Goal: Transaction & Acquisition: Purchase product/service

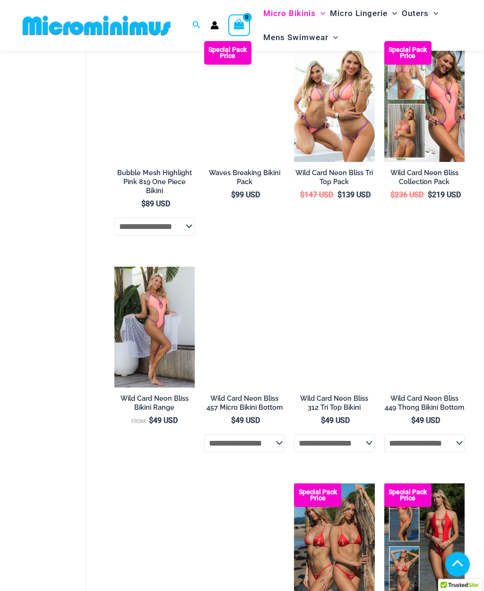
scroll to position [1499, 0]
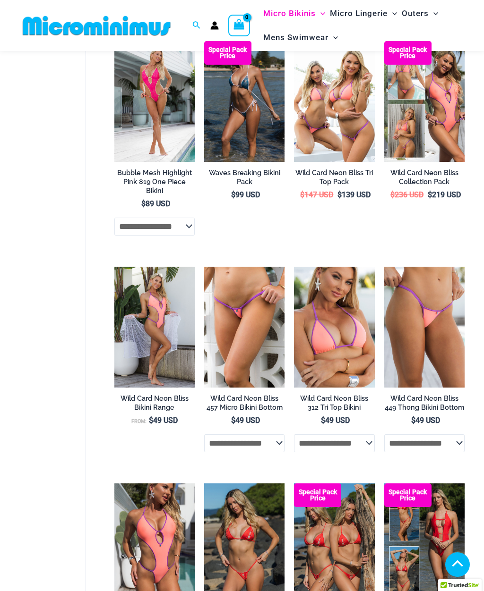
click at [204, 267] on img at bounding box center [204, 267] width 0 height 0
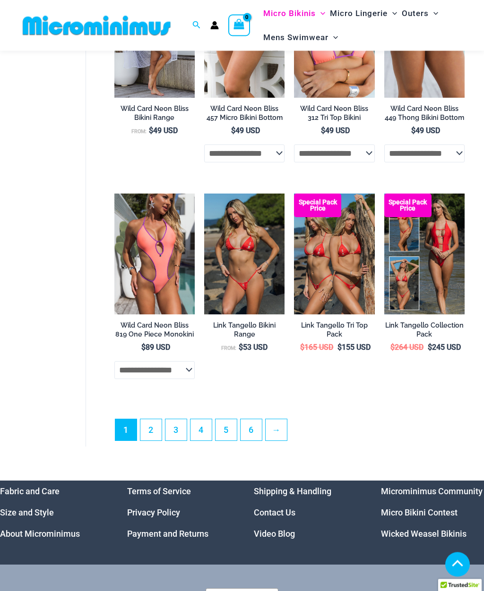
scroll to position [1790, 0]
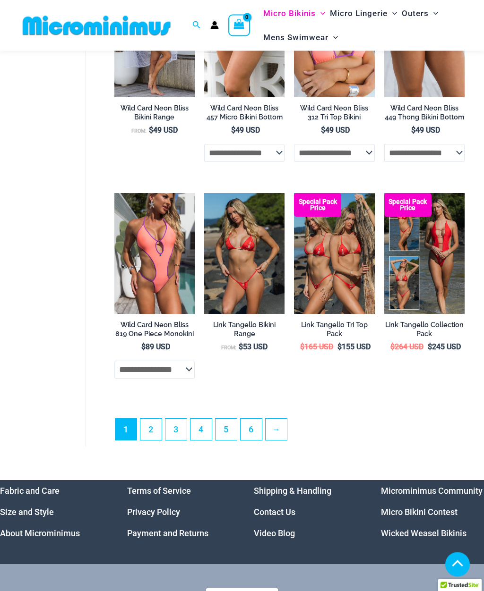
click at [285, 420] on link "→" at bounding box center [275, 430] width 21 height 21
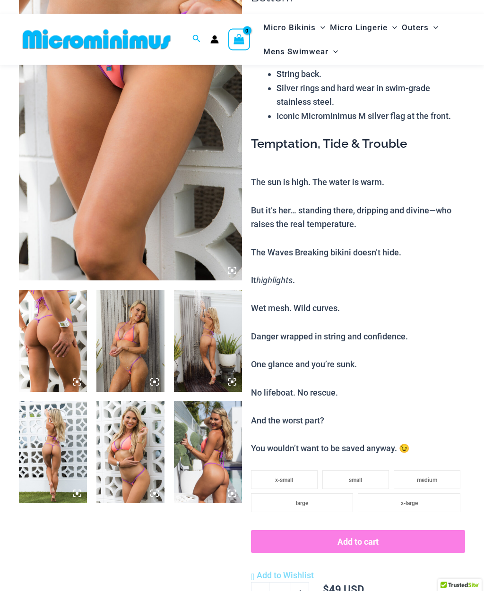
scroll to position [133, 0]
click at [51, 330] on img at bounding box center [53, 341] width 68 height 102
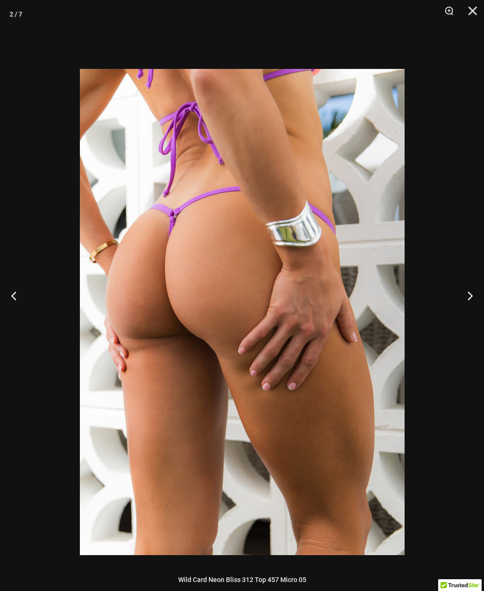
click at [469, 314] on button "Next" at bounding box center [465, 295] width 35 height 47
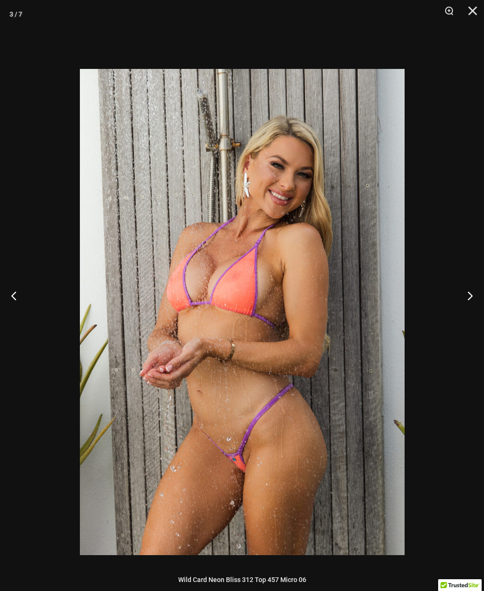
click at [471, 313] on button "Next" at bounding box center [465, 295] width 35 height 47
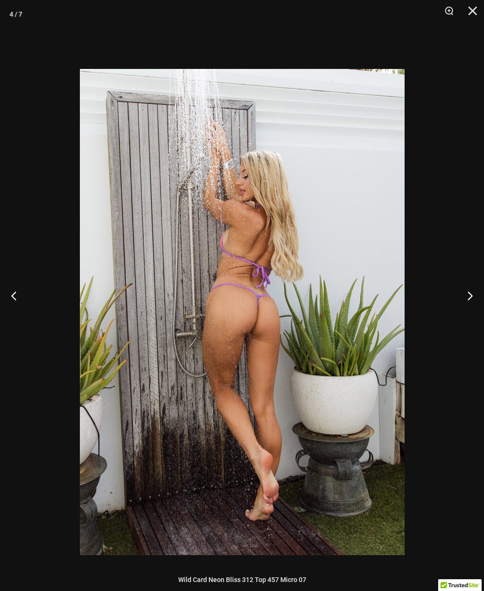
click at [471, 313] on button "Next" at bounding box center [465, 295] width 35 height 47
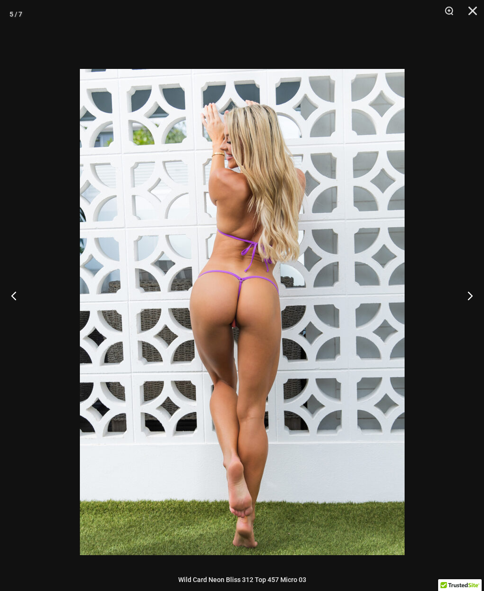
click at [472, 308] on button "Next" at bounding box center [465, 295] width 35 height 47
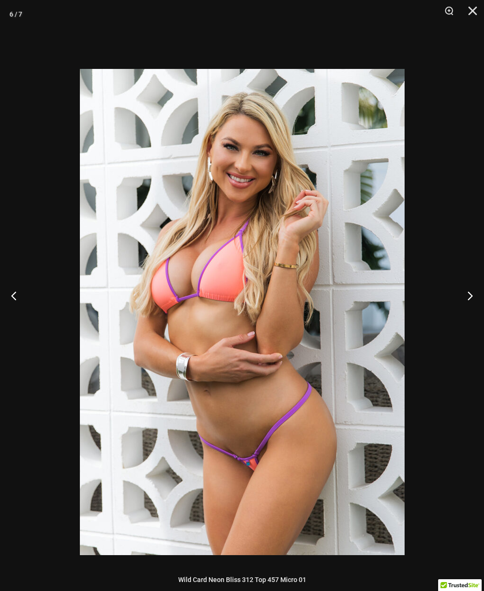
click at [468, 316] on button "Next" at bounding box center [465, 295] width 35 height 47
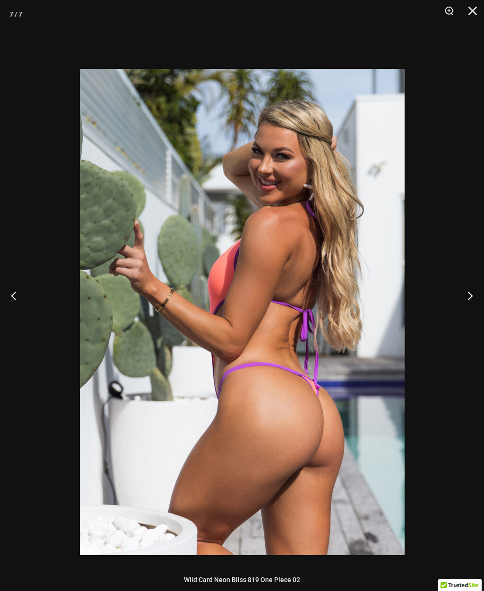
click at [471, 314] on button "Next" at bounding box center [465, 295] width 35 height 47
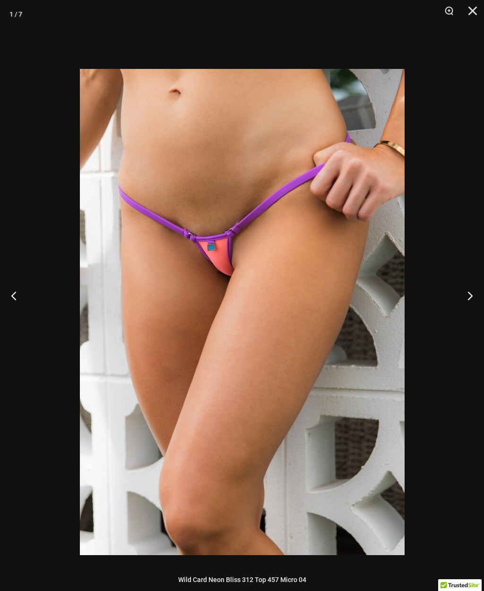
click at [473, 307] on button "Next" at bounding box center [465, 295] width 35 height 47
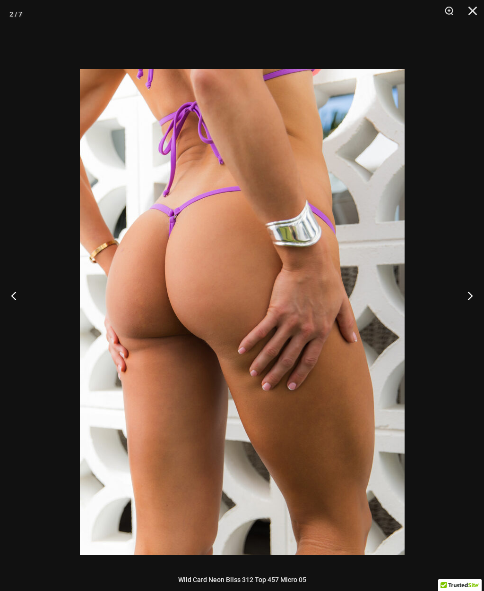
click at [466, 310] on button "Next" at bounding box center [465, 295] width 35 height 47
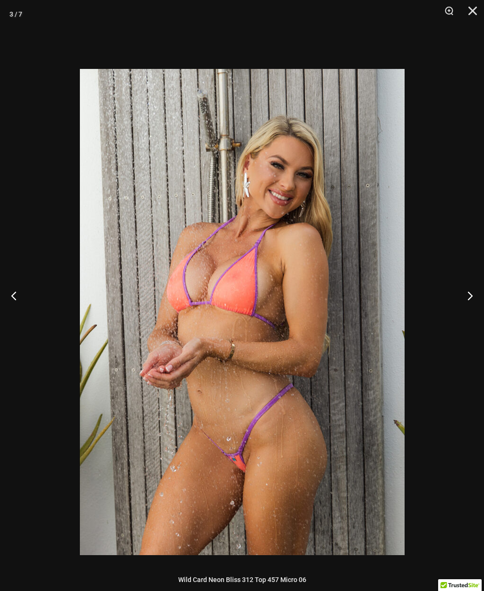
click at [473, 13] on button "Close" at bounding box center [469, 14] width 24 height 28
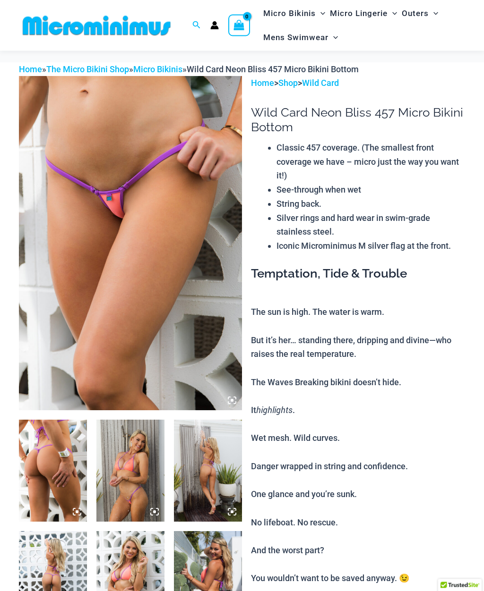
scroll to position [0, 0]
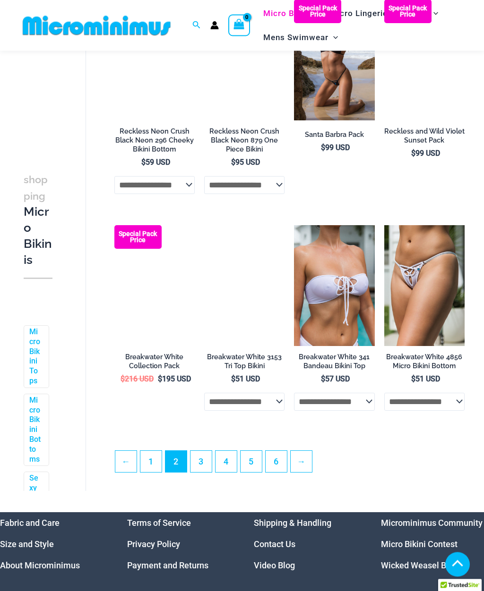
scroll to position [1463, 0]
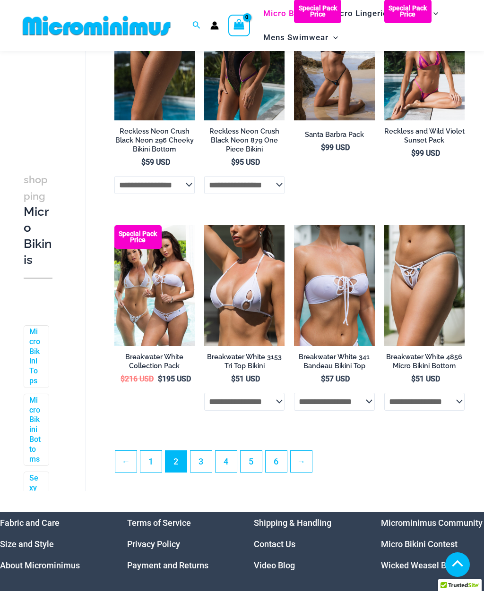
click at [308, 453] on link "→" at bounding box center [301, 461] width 21 height 21
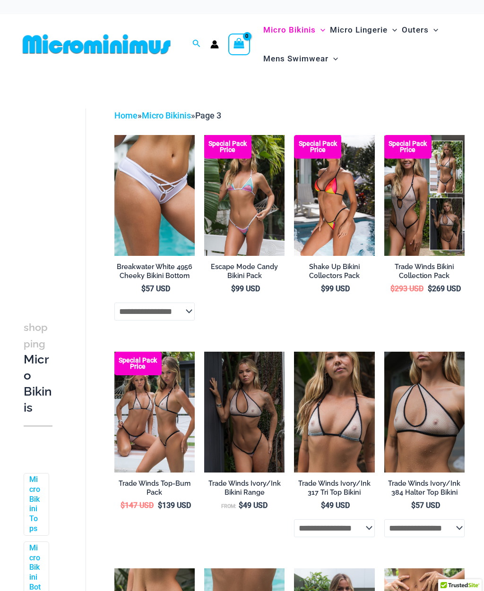
click at [114, 135] on img at bounding box center [114, 135] width 0 height 0
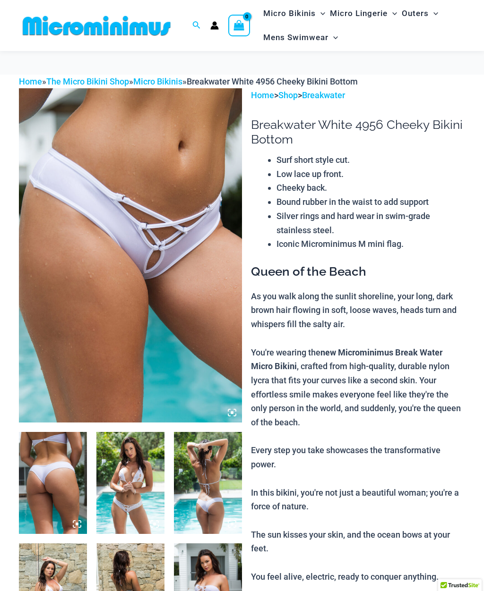
click at [48, 432] on img at bounding box center [53, 483] width 68 height 102
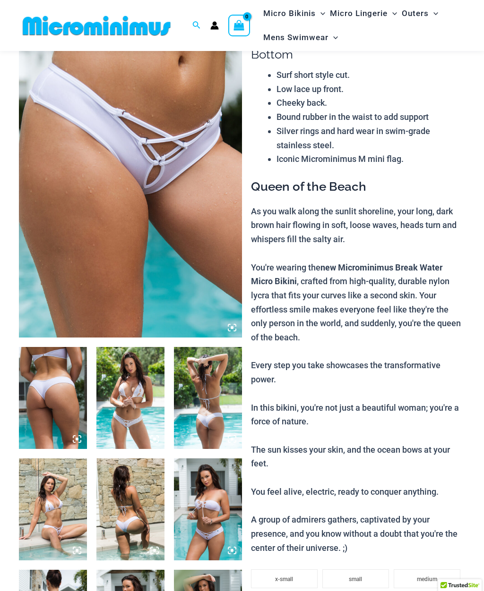
scroll to position [85, 0]
click at [56, 408] on img at bounding box center [53, 398] width 68 height 102
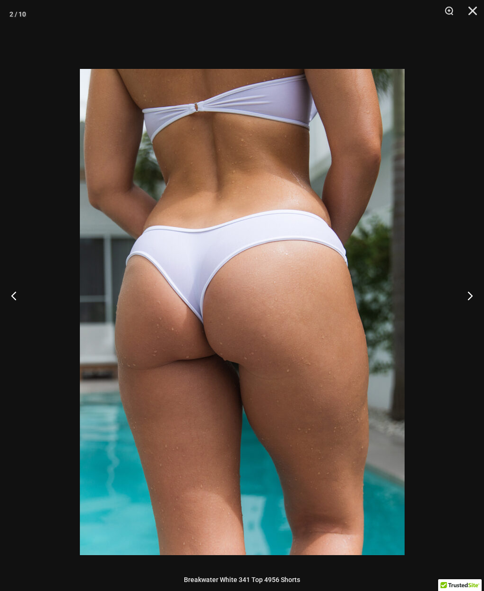
click at [472, 312] on button "Next" at bounding box center [465, 295] width 35 height 47
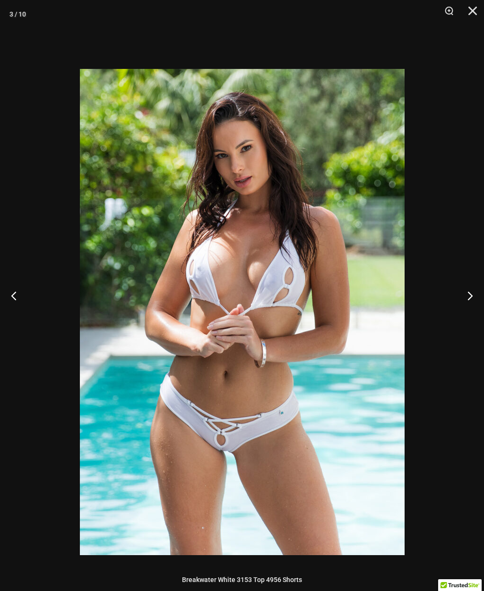
click at [469, 319] on button "Next" at bounding box center [465, 295] width 35 height 47
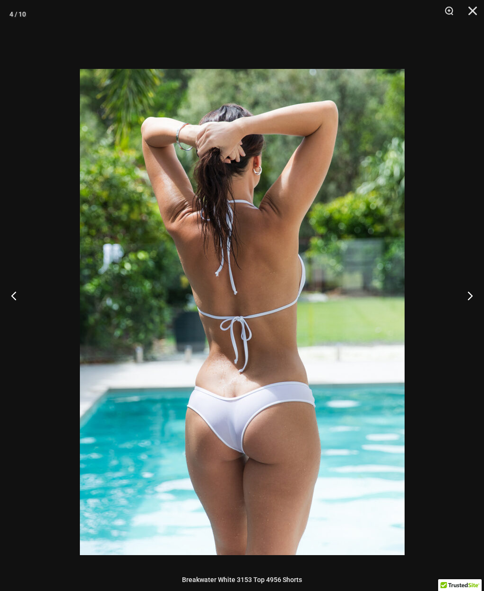
click at [474, 312] on button "Next" at bounding box center [465, 295] width 35 height 47
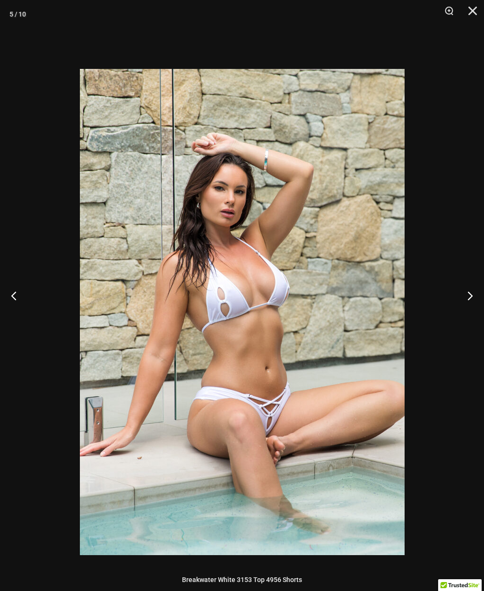
click at [471, 312] on button "Next" at bounding box center [465, 295] width 35 height 47
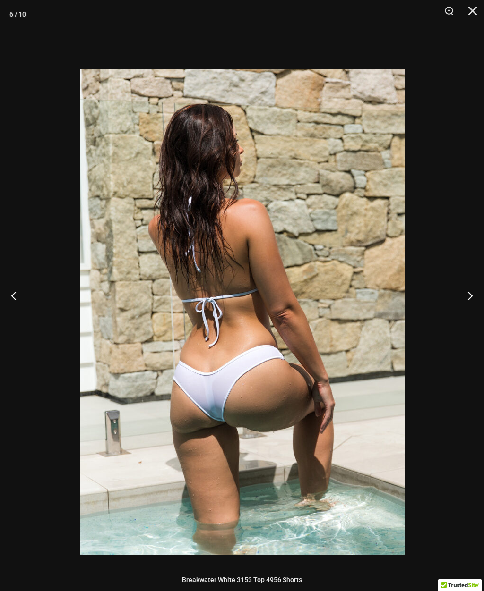
click at [476, 311] on button "Next" at bounding box center [465, 295] width 35 height 47
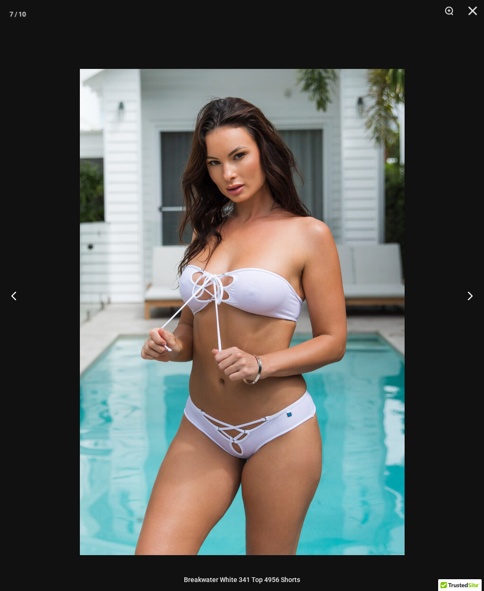
click at [470, 313] on button "Next" at bounding box center [465, 295] width 35 height 47
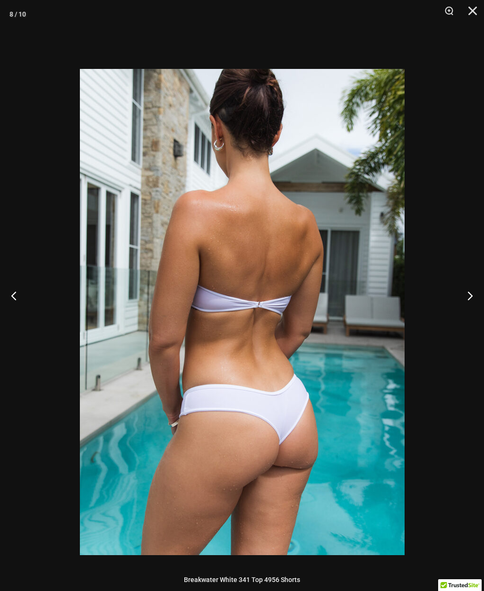
click at [471, 312] on button "Next" at bounding box center [465, 295] width 35 height 47
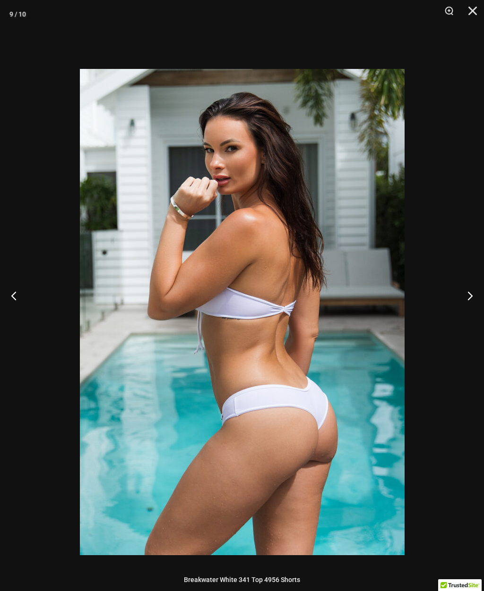
click at [472, 310] on button "Next" at bounding box center [465, 295] width 35 height 47
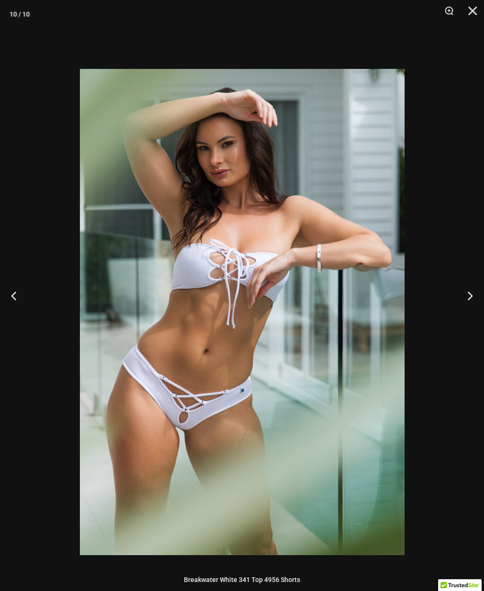
click at [471, 313] on button "Next" at bounding box center [465, 295] width 35 height 47
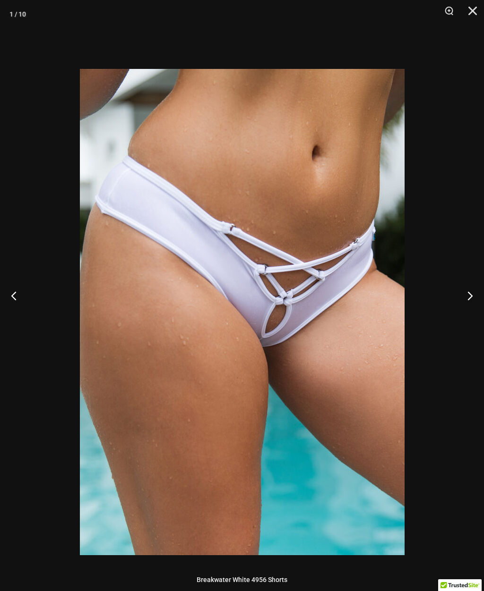
click at [473, 319] on button "Next" at bounding box center [465, 295] width 35 height 47
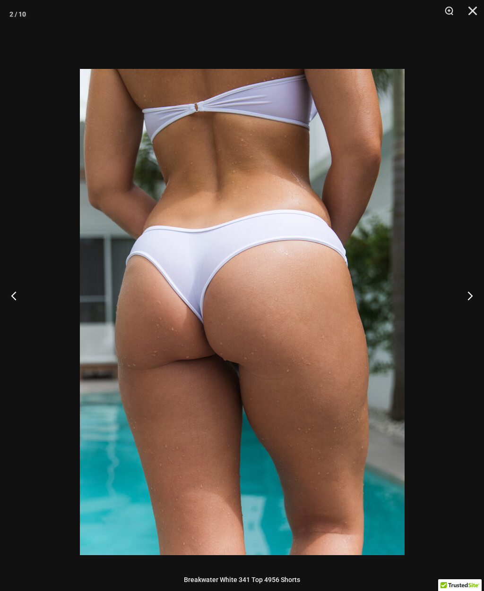
click at [477, 317] on button "Next" at bounding box center [465, 295] width 35 height 47
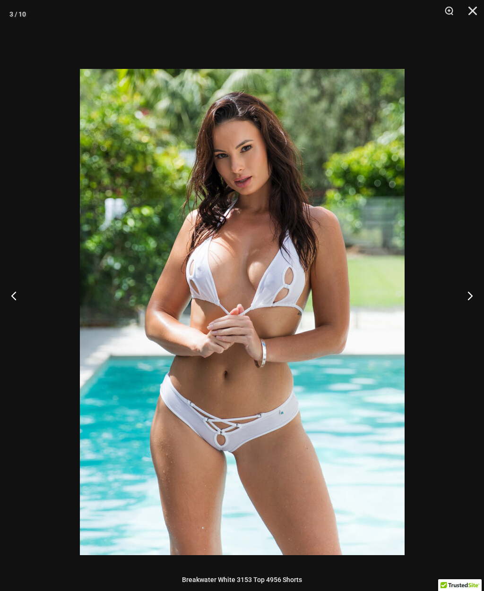
click at [467, 11] on button "Close" at bounding box center [469, 14] width 24 height 28
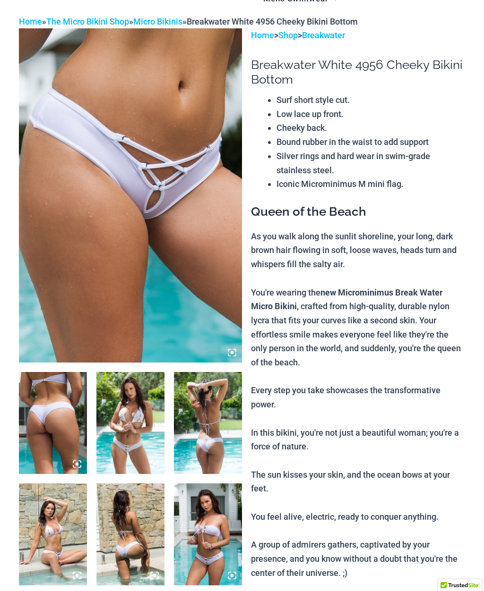
scroll to position [0, 0]
